Goal: Task Accomplishment & Management: Use online tool/utility

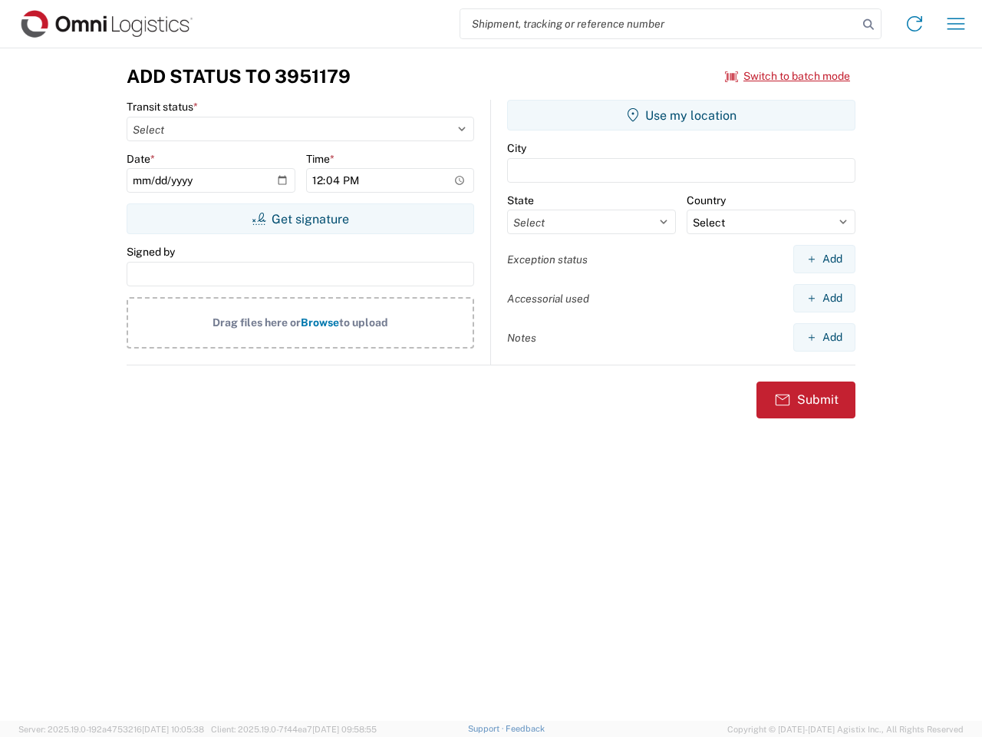
click at [659, 24] on input "search" at bounding box center [658, 23] width 397 height 29
click at [869, 25] on icon at bounding box center [868, 24] width 21 height 21
click at [915, 24] on icon at bounding box center [914, 24] width 25 height 25
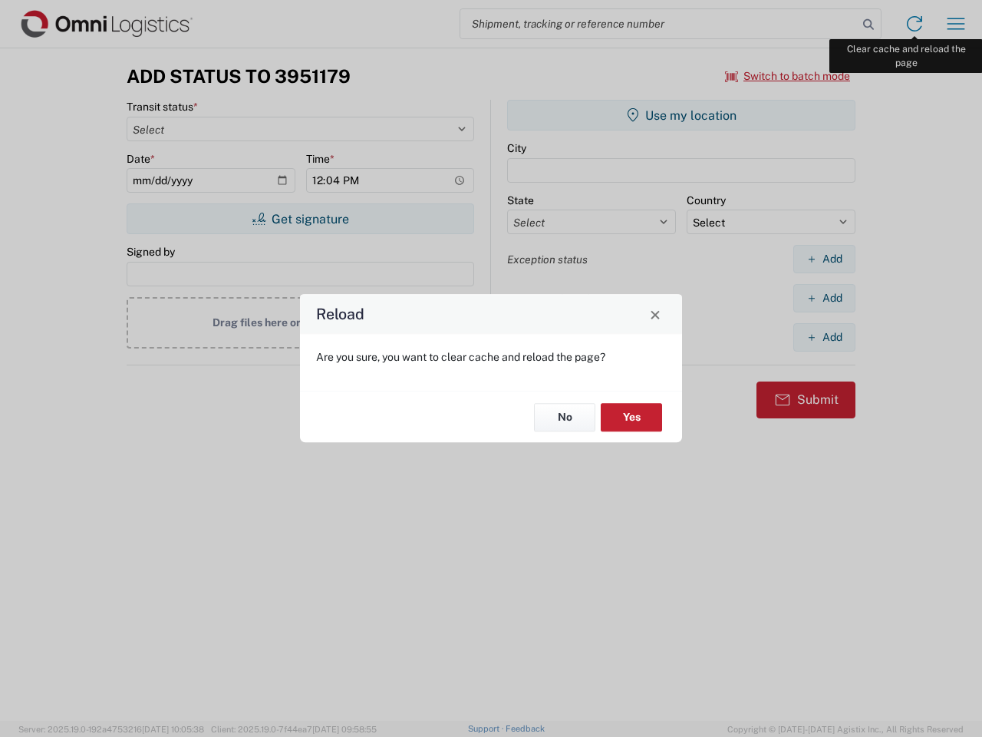
click at [956, 24] on div "Reload Are you sure, you want to clear cache and reload the page? No Yes" at bounding box center [491, 368] width 982 height 737
click at [788, 76] on div "Reload Are you sure, you want to clear cache and reload the page? No Yes" at bounding box center [491, 368] width 982 height 737
click at [300, 219] on div "Reload Are you sure, you want to clear cache and reload the page? No Yes" at bounding box center [491, 368] width 982 height 737
click at [681, 115] on div "Reload Are you sure, you want to clear cache and reload the page? No Yes" at bounding box center [491, 368] width 982 height 737
click at [824, 259] on div "Reload Are you sure, you want to clear cache and reload the page? No Yes" at bounding box center [491, 368] width 982 height 737
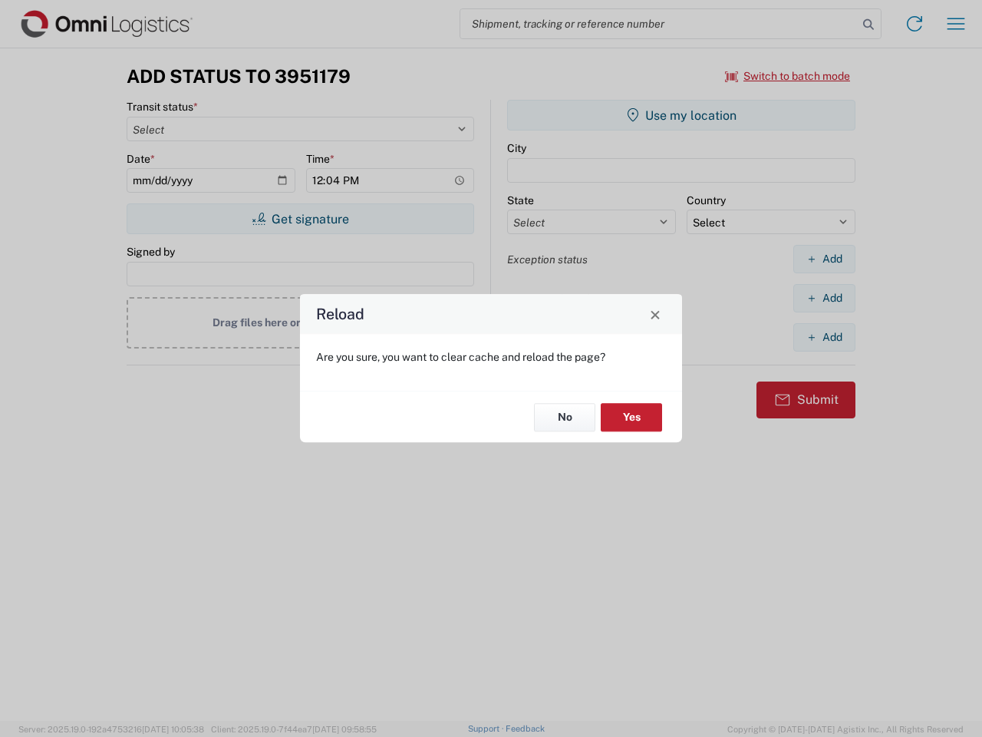
click at [824, 298] on div "Reload Are you sure, you want to clear cache and reload the page? No Yes" at bounding box center [491, 368] width 982 height 737
click at [824, 337] on div "Reload Are you sure, you want to clear cache and reload the page? No Yes" at bounding box center [491, 368] width 982 height 737
